Goal: Information Seeking & Learning: Learn about a topic

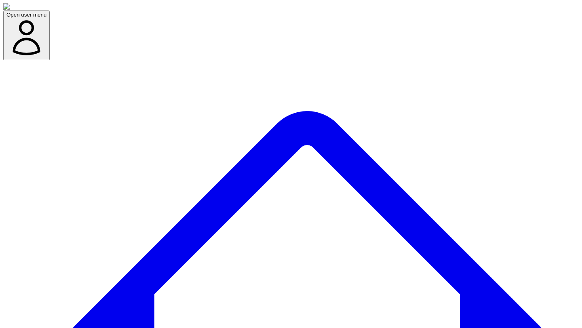
drag, startPoint x: 471, startPoint y: 121, endPoint x: 540, endPoint y: 145, distance: 73.5
drag, startPoint x: 421, startPoint y: 122, endPoint x: 541, endPoint y: 143, distance: 121.8
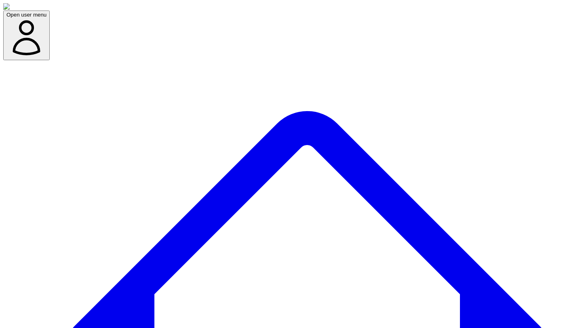
drag, startPoint x: 421, startPoint y: 130, endPoint x: 529, endPoint y: 137, distance: 108.9
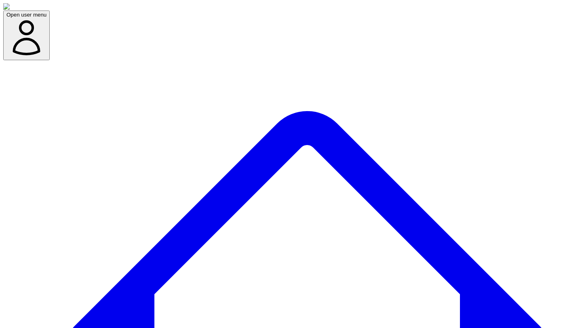
scroll to position [0, 0]
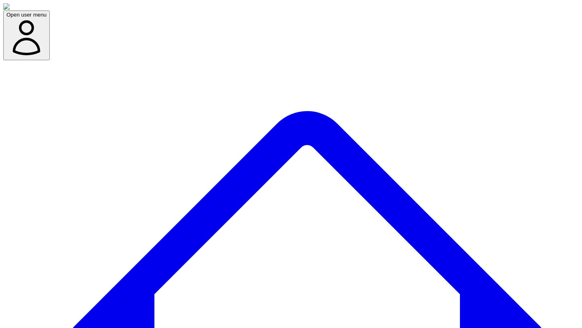
drag, startPoint x: 450, startPoint y: 147, endPoint x: 520, endPoint y: 156, distance: 71.4
